Goal: Transaction & Acquisition: Purchase product/service

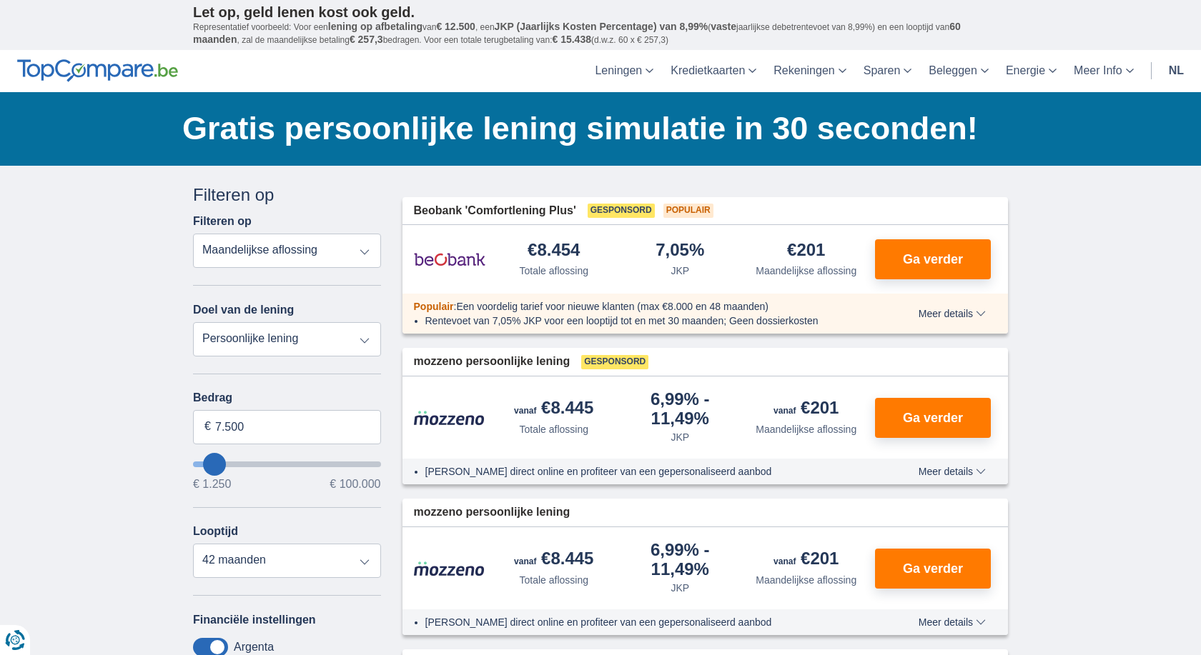
click option "Persoonlijke lening" at bounding box center [0, 0] width 0 height 0
click at [305, 431] on input "7.500" at bounding box center [287, 427] width 188 height 34
drag, startPoint x: 227, startPoint y: 431, endPoint x: 212, endPoint y: 431, distance: 15.7
click at [212, 431] on input "7.500" at bounding box center [287, 427] width 188 height 34
type input "0"
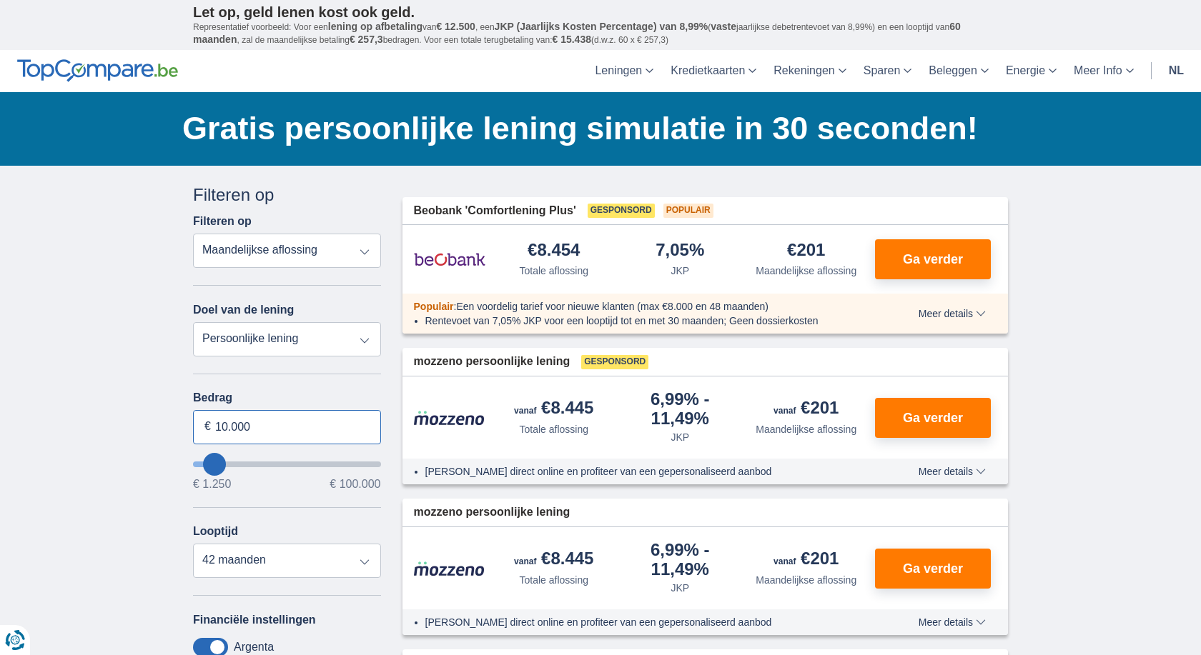
type input "10.000"
type input "10250"
select select "48"
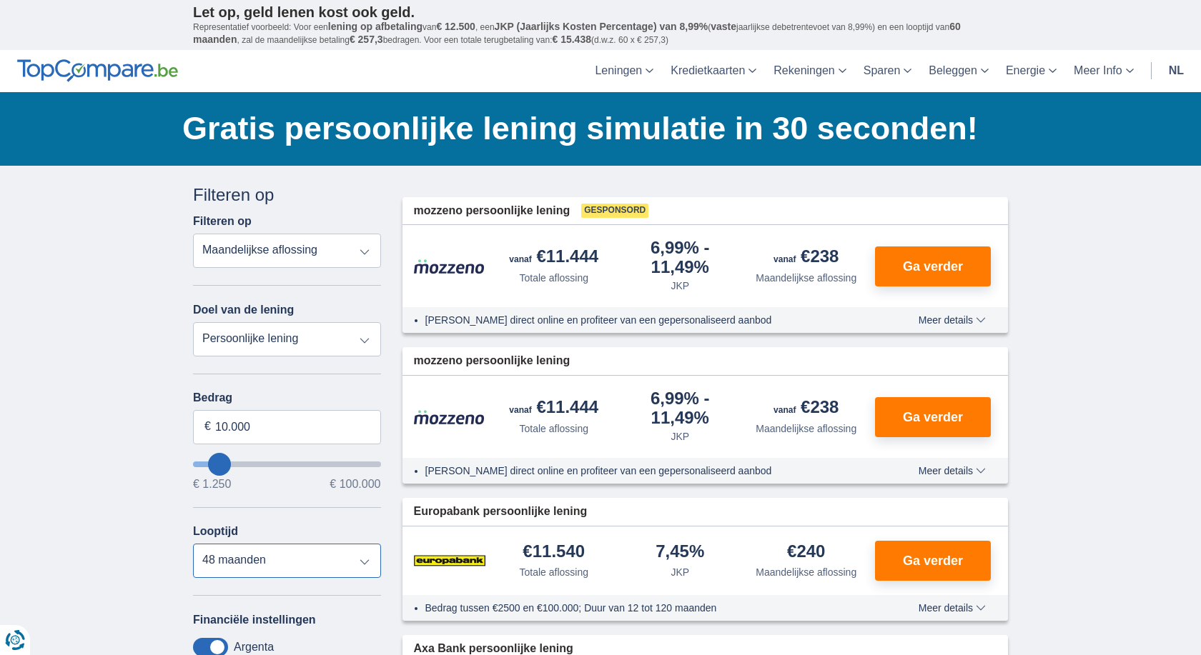
click at [193, 544] on select "12 maanden 18 maanden 24 maanden 30 maanden 36 maanden 42 maanden 48 maanden" at bounding box center [287, 561] width 188 height 34
click at [358, 558] on select "12 maanden 18 maanden 24 maanden 30 maanden 36 maanden 42 maanden 48 maanden" at bounding box center [287, 561] width 188 height 34
click at [912, 273] on span "Ga verder" at bounding box center [933, 266] width 60 height 13
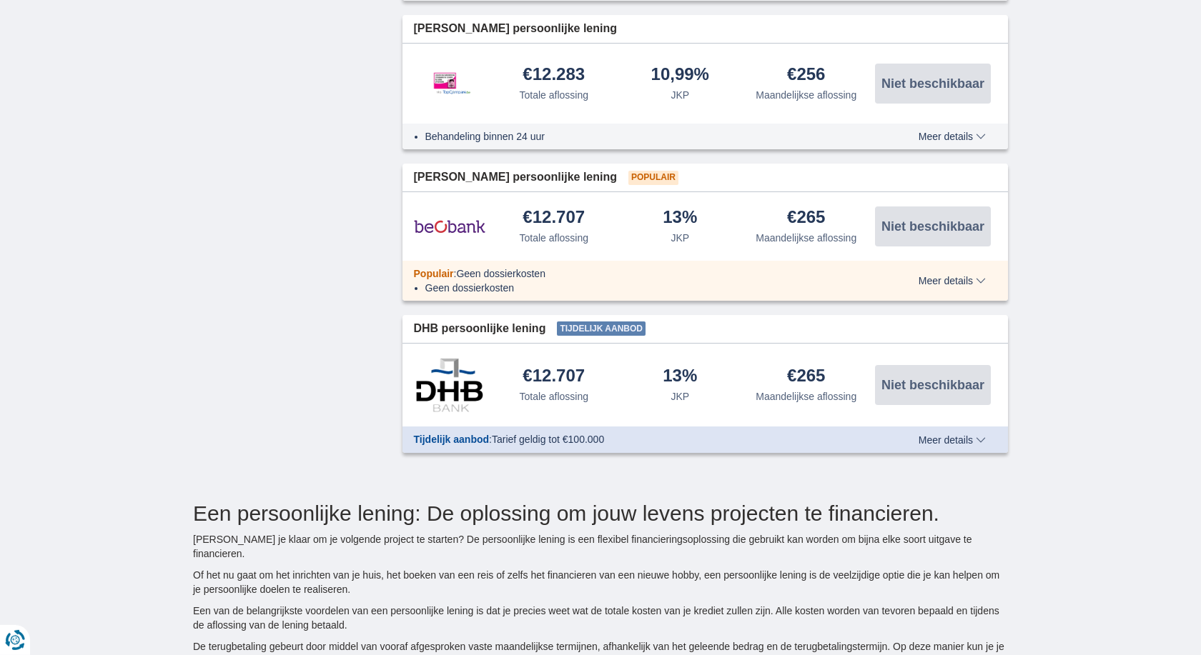
scroll to position [1604, 0]
